Goal: Transaction & Acquisition: Purchase product/service

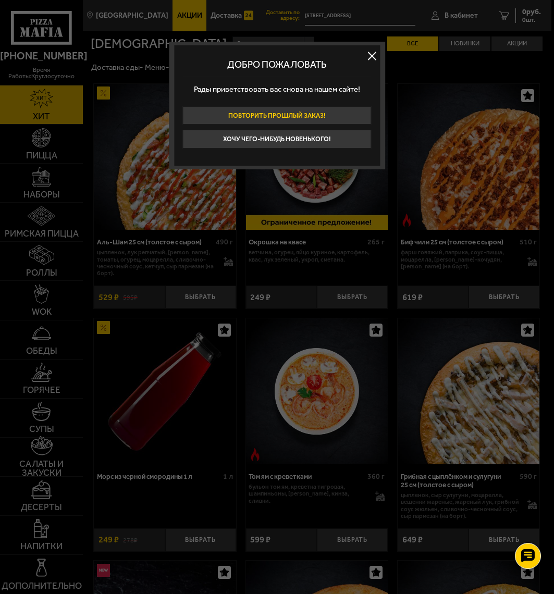
click at [269, 112] on button "Повторить прошлый заказ!" at bounding box center [276, 115] width 189 height 18
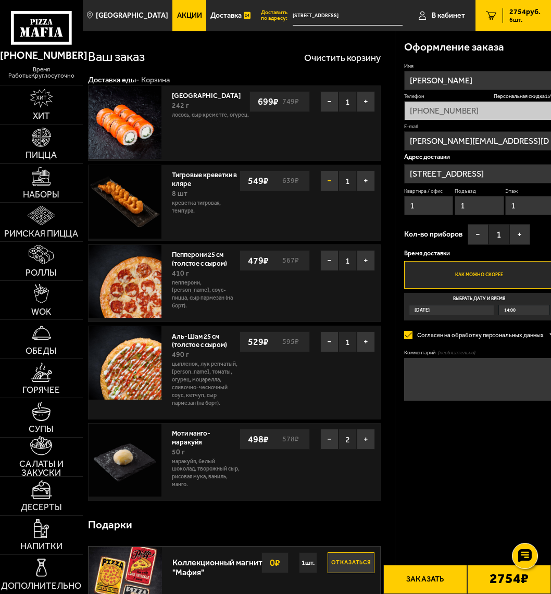
click at [320, 180] on button "−" at bounding box center [329, 180] width 18 height 21
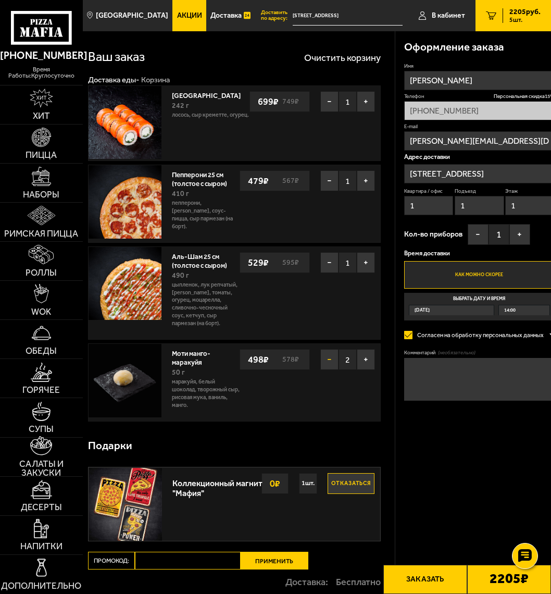
click at [320, 370] on button "−" at bounding box center [329, 359] width 18 height 21
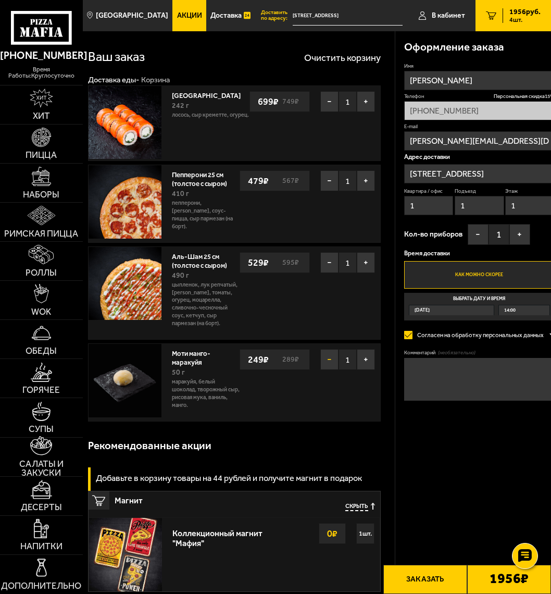
click at [320, 370] on button "−" at bounding box center [329, 359] width 18 height 21
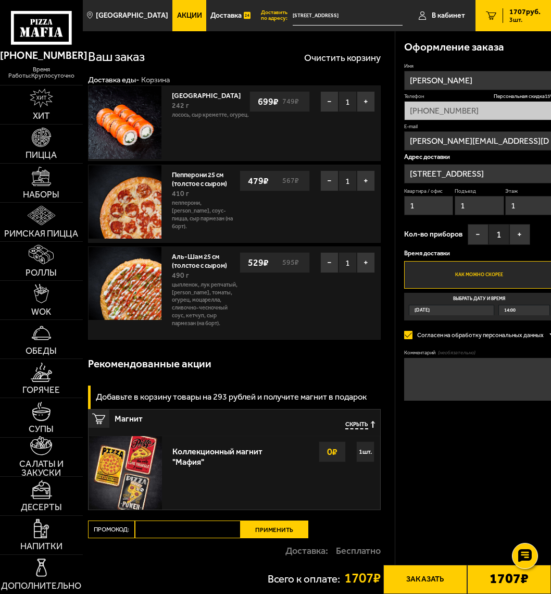
click at [345, 429] on span "Скрыть" at bounding box center [356, 425] width 23 height 8
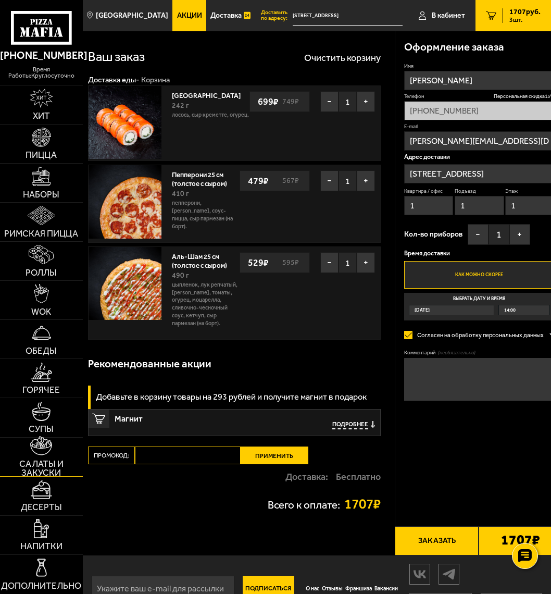
click at [45, 452] on img at bounding box center [41, 445] width 22 height 19
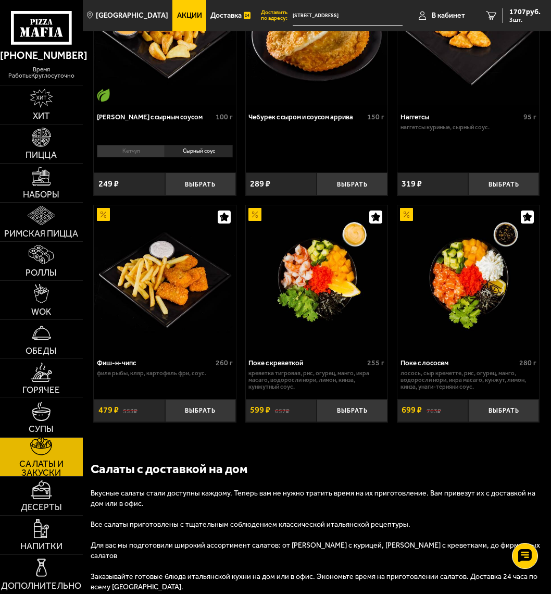
scroll to position [885, 0]
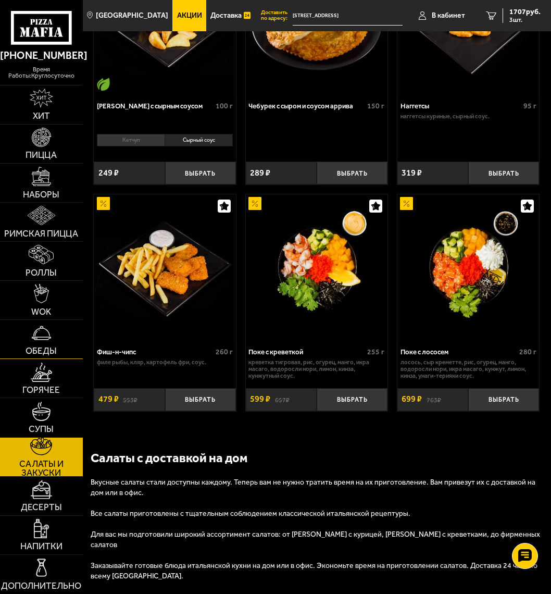
click at [37, 338] on img at bounding box center [41, 332] width 19 height 19
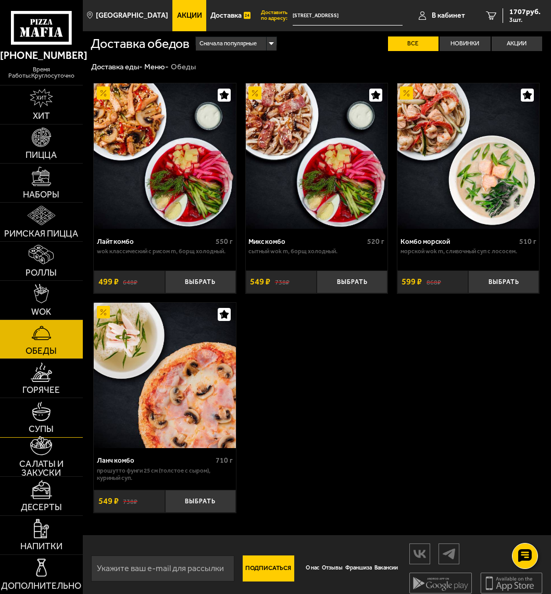
click at [42, 414] on img at bounding box center [41, 411] width 19 height 19
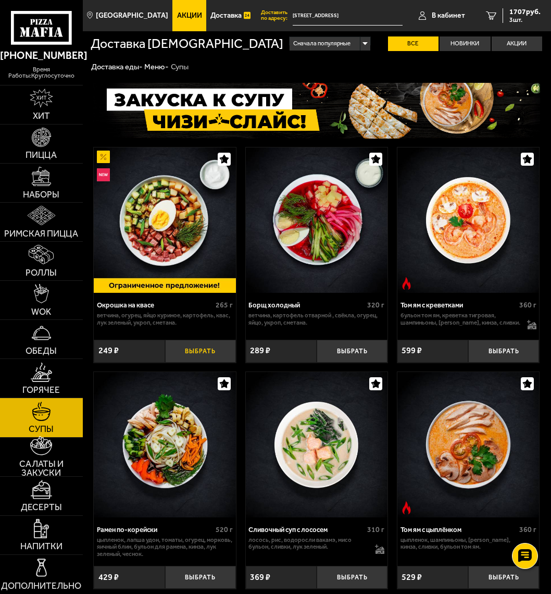
click at [176, 352] on button "Выбрать" at bounding box center [200, 351] width 71 height 23
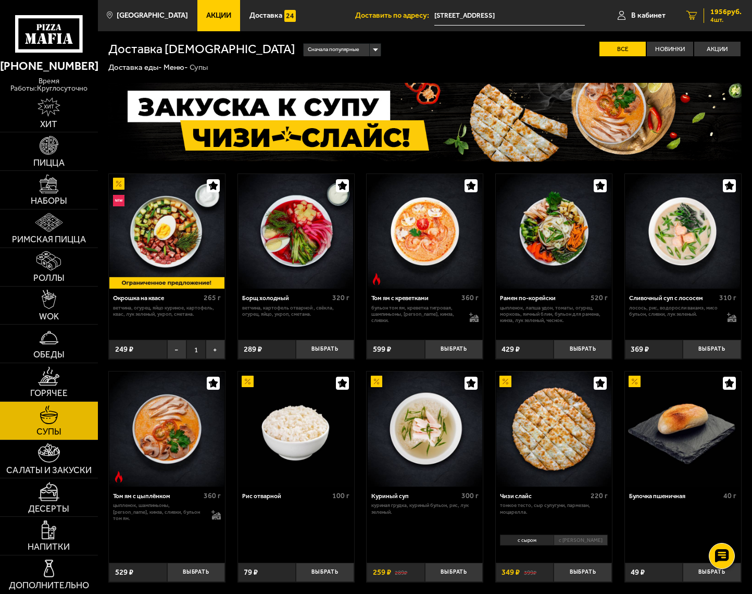
click at [553, 21] on span "4 шт." at bounding box center [725, 20] width 31 height 6
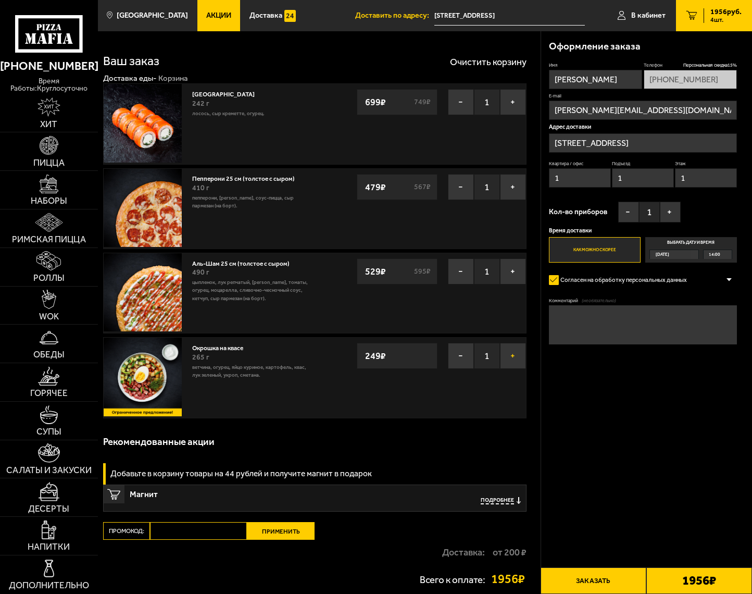
click at [508, 355] on button "+" at bounding box center [513, 356] width 26 height 26
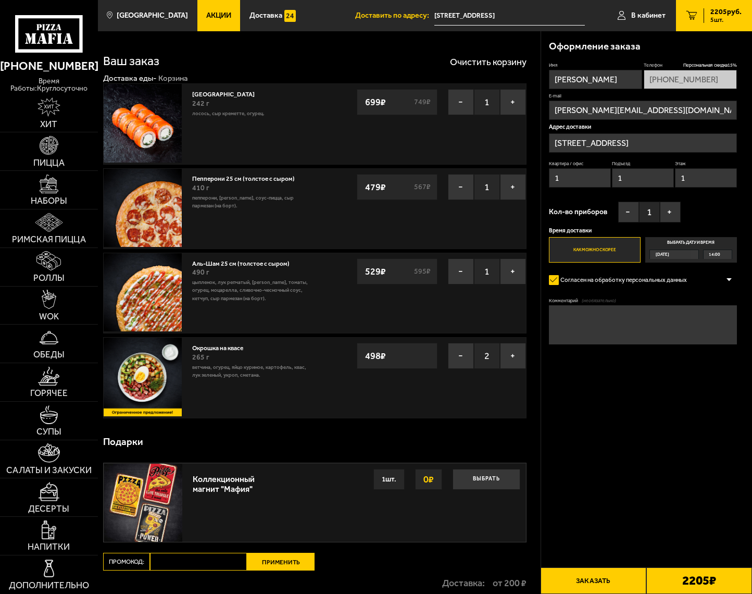
click at [553, 583] on button "Заказать" at bounding box center [594, 580] width 106 height 27
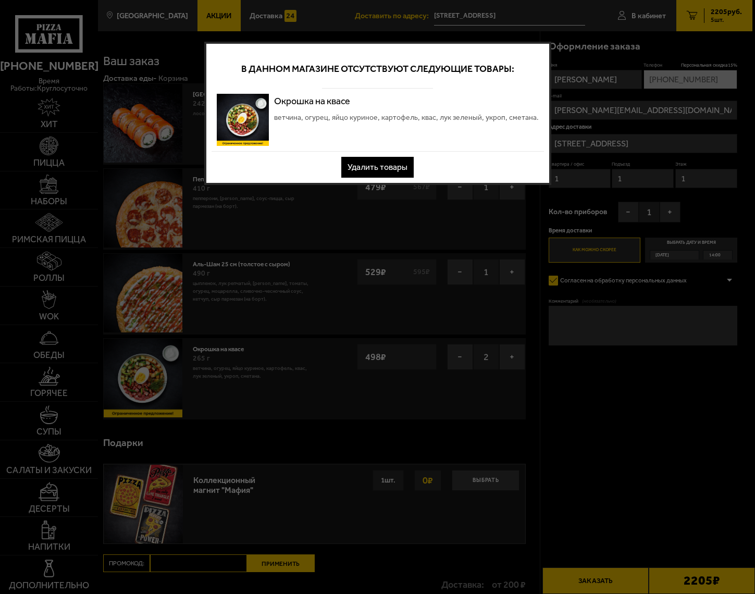
click at [379, 169] on button "Удалить товары" at bounding box center [377, 167] width 72 height 21
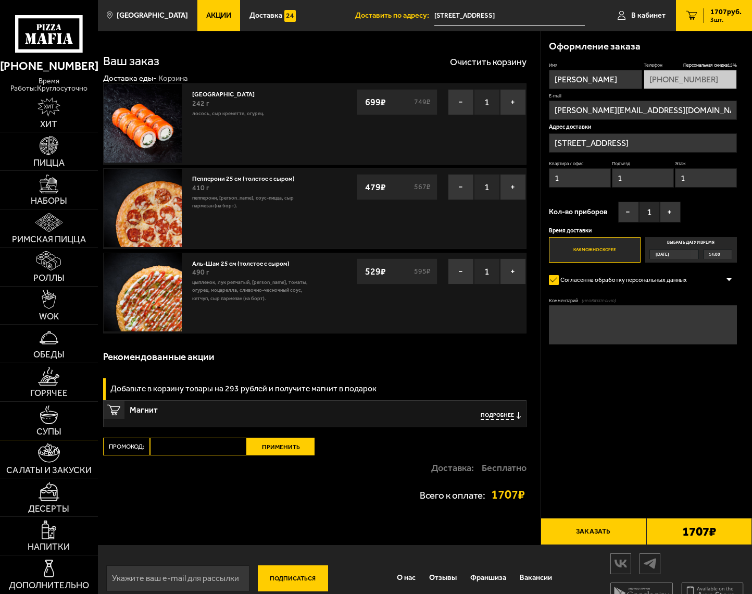
click at [53, 420] on img at bounding box center [49, 414] width 19 height 19
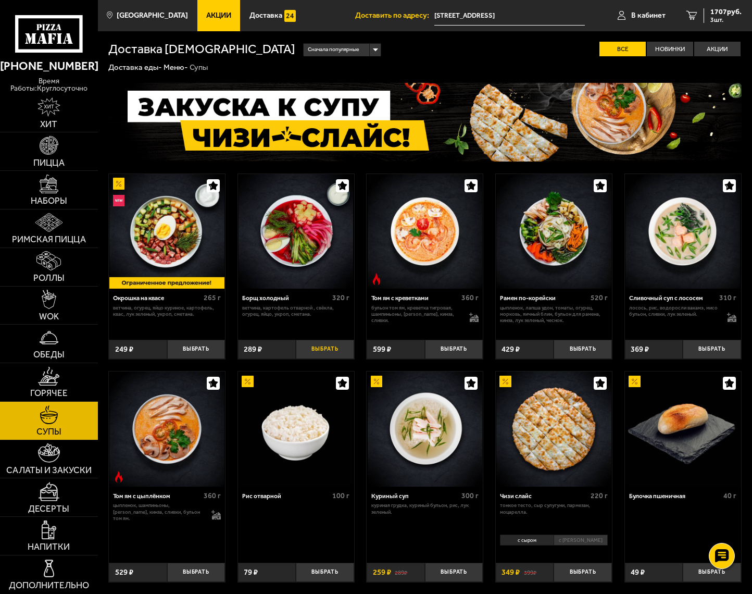
click at [334, 349] on button "Выбрать" at bounding box center [325, 349] width 58 height 19
click at [343, 350] on button "+" at bounding box center [343, 349] width 19 height 19
click at [553, 16] on span "2199 руб." at bounding box center [725, 11] width 31 height 7
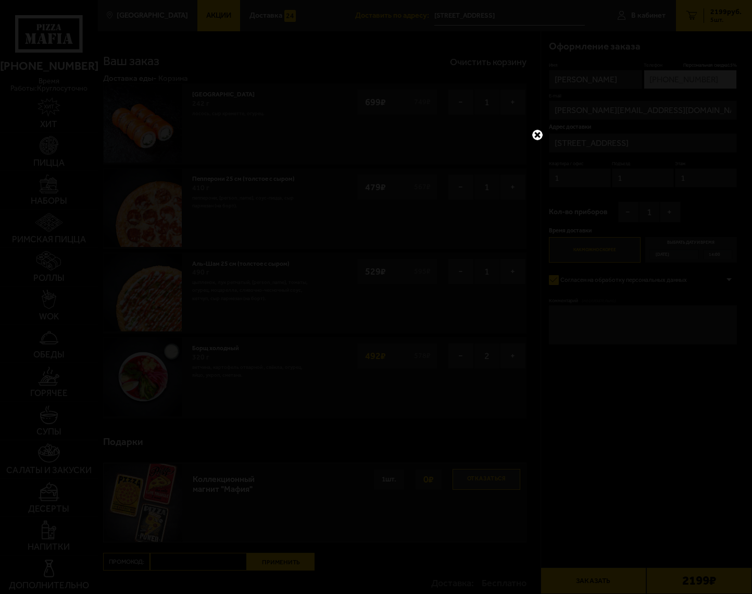
click at [538, 136] on link at bounding box center [538, 135] width 14 height 14
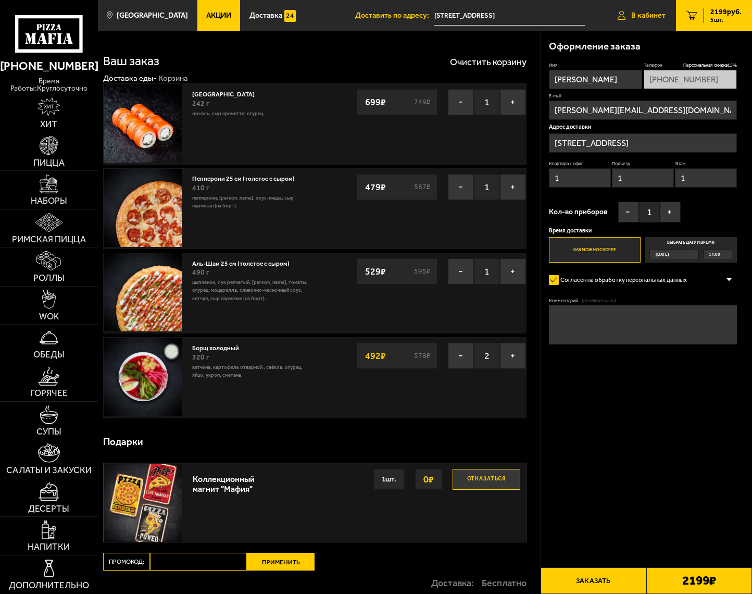
click at [553, 16] on span "В кабинет" at bounding box center [648, 15] width 34 height 7
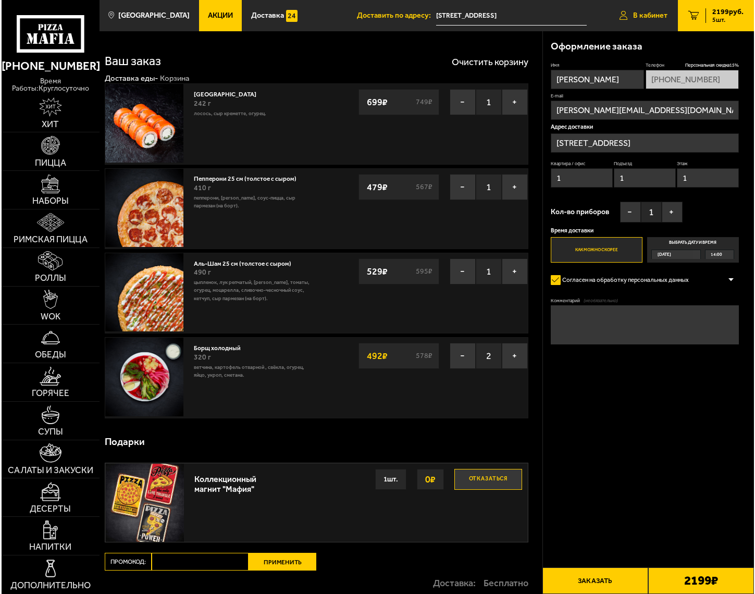
type input "[PHONE_NUMBER]"
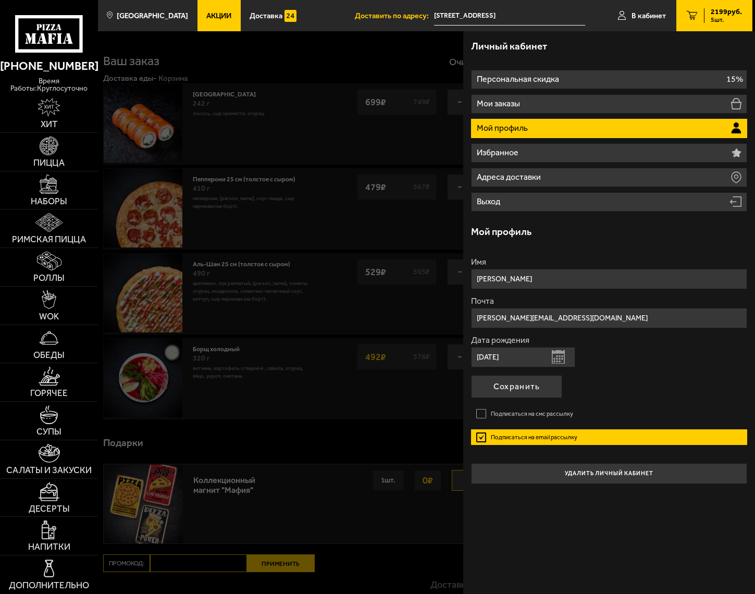
click at [553, 254] on div "Имя [PERSON_NAME] Почта [PERSON_NAME][EMAIL_ADDRESS][DOMAIN_NAME] Дата рождения…" at bounding box center [609, 365] width 276 height 236
click at [286, 58] on div at bounding box center [475, 328] width 755 height 594
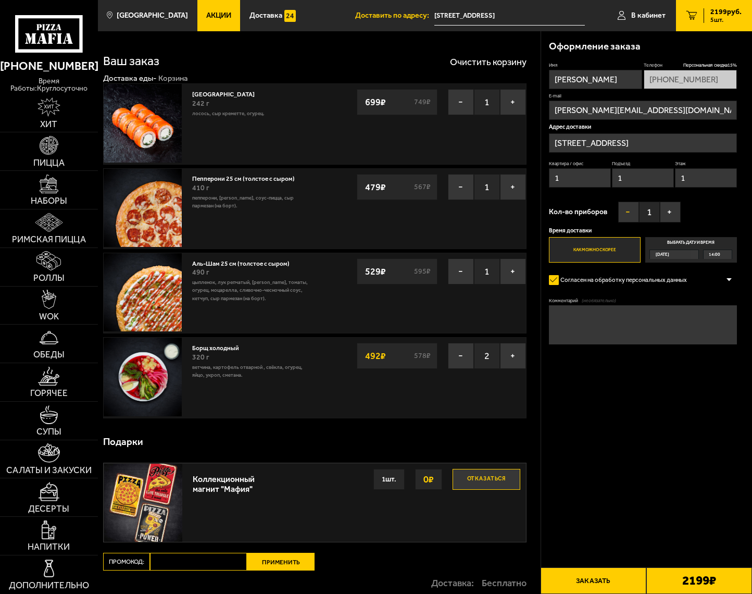
click at [553, 212] on button "−" at bounding box center [628, 212] width 21 height 21
click at [479, 479] on button "Отказаться" at bounding box center [487, 479] width 68 height 21
click at [553, 577] on button "Заказать" at bounding box center [594, 580] width 106 height 27
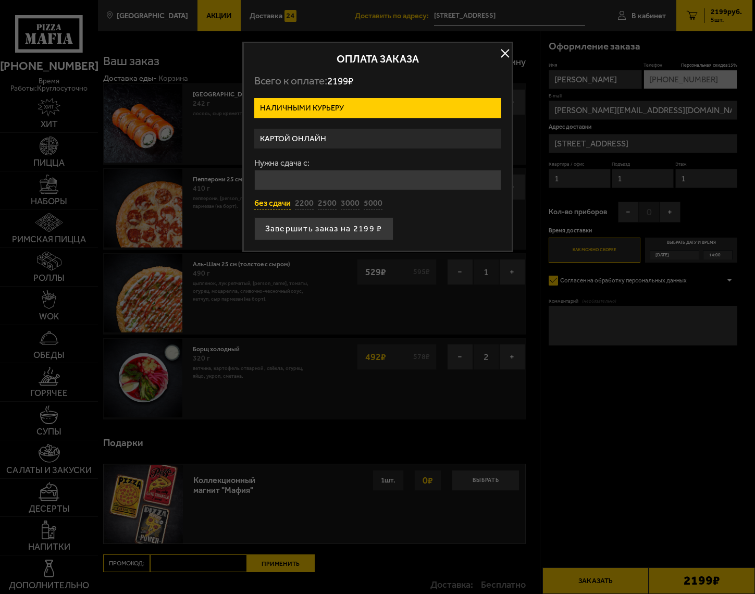
click at [271, 205] on button "без сдачи" at bounding box center [272, 203] width 36 height 11
type input "0"
click at [341, 228] on button "Завершить заказ на 2199 ₽" at bounding box center [323, 228] width 139 height 23
